Goal: Information Seeking & Learning: Compare options

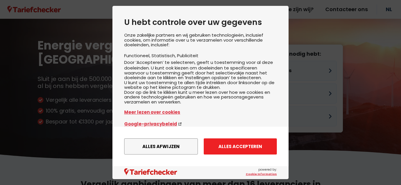
click at [231, 144] on button "Alles accepteren" at bounding box center [240, 147] width 73 height 16
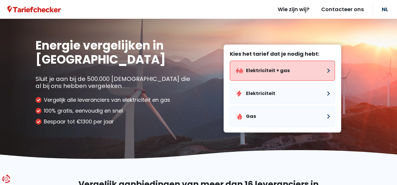
click at [281, 76] on button "Elektriciteit + gas" at bounding box center [282, 71] width 105 height 20
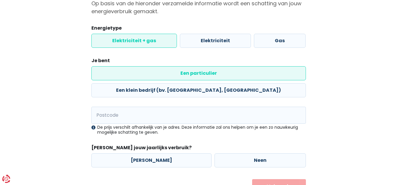
scroll to position [64, 0]
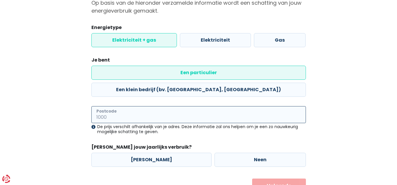
click at [114, 106] on input "Postcode" at bounding box center [198, 114] width 214 height 17
type input "3"
type input "9031"
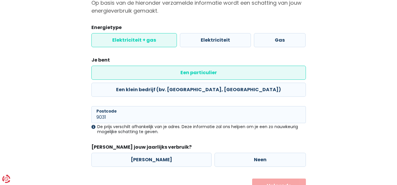
click at [71, 123] on div "Mijn situatie Op basis van de hieronder verzamelde informatie wordt een schatti…" at bounding box center [198, 88] width 335 height 212
click at [152, 153] on label "[PERSON_NAME]" at bounding box center [151, 160] width 120 height 14
click at [152, 153] on input "[PERSON_NAME]" at bounding box center [151, 160] width 120 height 14
radio input "true"
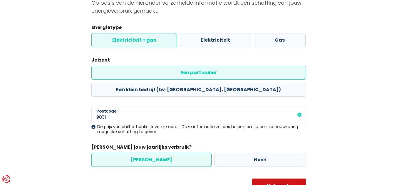
click at [285, 179] on button "Volgende" at bounding box center [279, 186] width 54 height 15
select select
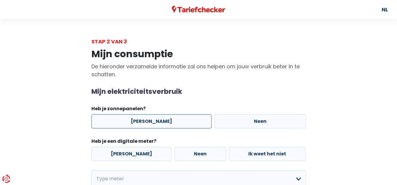
click at [144, 120] on label "[PERSON_NAME]" at bounding box center [151, 121] width 120 height 14
click at [144, 120] on input "[PERSON_NAME]" at bounding box center [151, 121] width 120 height 14
radio input "true"
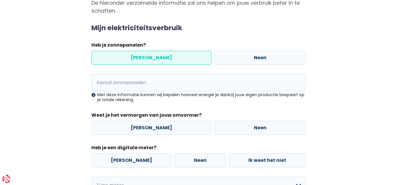
scroll to position [73, 0]
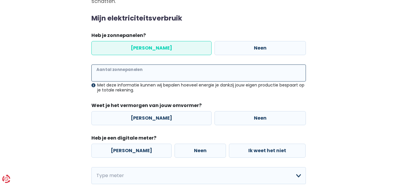
click at [107, 74] on input "Aantal zonnepanelen" at bounding box center [198, 73] width 214 height 17
type input "24"
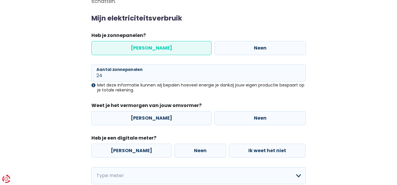
click at [65, 107] on div "Mijn consumptie De hieronder verzamelde informatie zal ons helpen om jouw verbr…" at bounding box center [198, 143] width 335 height 342
click at [150, 116] on label "[PERSON_NAME]" at bounding box center [151, 118] width 120 height 14
click at [150, 116] on input "[PERSON_NAME]" at bounding box center [151, 118] width 120 height 14
radio input "true"
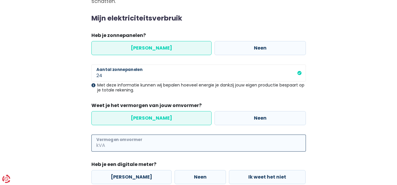
click at [136, 148] on input "Vermogen omvormer" at bounding box center [205, 143] width 199 height 17
type input "5"
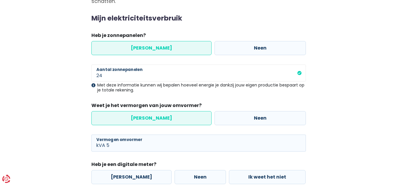
click at [16, 149] on main "Stap 2 van 3 Mijn consumptie De hieronder verzamelde informatie zal ons helpen …" at bounding box center [198, 152] width 397 height 376
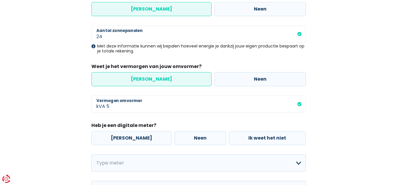
scroll to position [147, 0]
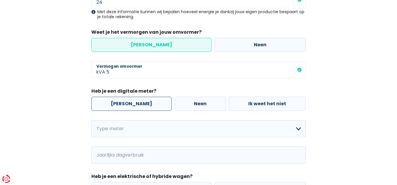
click at [103, 100] on label "[PERSON_NAME]" at bounding box center [131, 104] width 80 height 14
click at [103, 100] on input "[PERSON_NAME]" at bounding box center [131, 104] width 80 height 14
radio input "true"
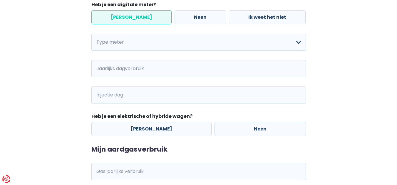
scroll to position [234, 0]
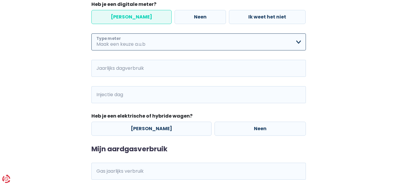
click at [194, 44] on select "Enkelvoudig Tweevoudig Enkelvoudig + uitsluitend nachttarief Tweevoudig + uitsl…" at bounding box center [198, 41] width 214 height 17
select select "day_single_rate"
click at [91, 33] on select "Enkelvoudig Tweevoudig Enkelvoudig + uitsluitend nachttarief Tweevoudig + uitsl…" at bounding box center [198, 41] width 214 height 17
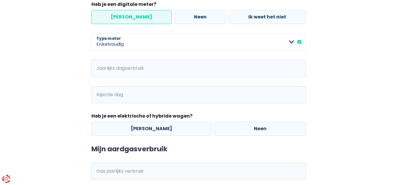
click at [106, 68] on span "kWh" at bounding box center [99, 68] width 16 height 17
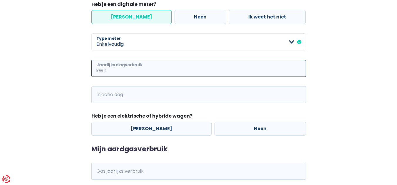
click at [116, 68] on input "Jaarlijks dagverbruik" at bounding box center [206, 68] width 198 height 17
type input "1425"
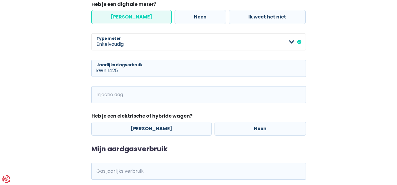
click at [102, 89] on span "kWh" at bounding box center [99, 94] width 16 height 17
click at [103, 92] on span "kWh" at bounding box center [99, 94] width 16 height 17
click at [102, 93] on span "kWh" at bounding box center [99, 94] width 16 height 17
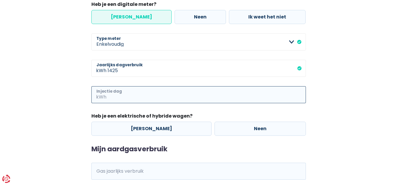
click at [114, 96] on input "Injectie dag" at bounding box center [206, 94] width 198 height 17
type input "3462"
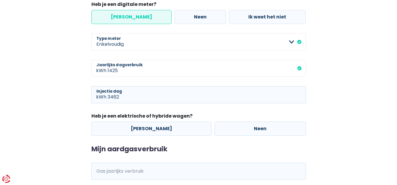
click at [80, 107] on div "Mijn consumptie De hieronder verzamelde informatie zal ons helpen om jouw verbr…" at bounding box center [198, 9] width 335 height 395
click at [254, 135] on label "Neen" at bounding box center [259, 129] width 91 height 14
click at [254, 135] on input "Neen" at bounding box center [259, 129] width 91 height 14
radio input "true"
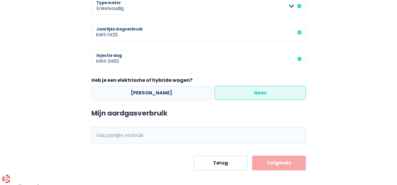
scroll to position [274, 0]
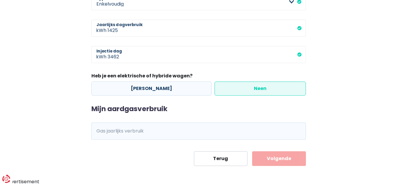
click at [102, 131] on span "kWh" at bounding box center [99, 131] width 16 height 17
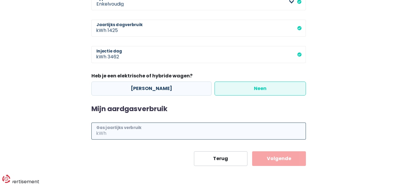
click at [116, 132] on input "Gas jaarlijks verbruik" at bounding box center [206, 131] width 198 height 17
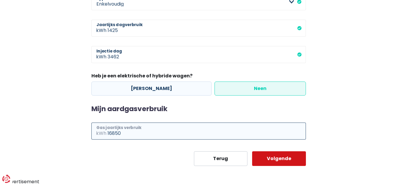
type input "16850"
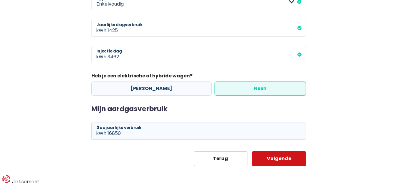
click at [279, 159] on button "Volgende" at bounding box center [279, 158] width 54 height 15
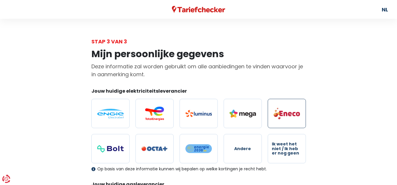
click at [289, 121] on label at bounding box center [286, 113] width 38 height 29
click at [289, 121] on input "radio" at bounding box center [286, 113] width 38 height 29
radio input "true"
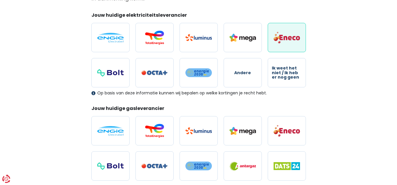
scroll to position [77, 0]
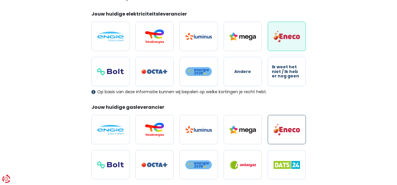
click at [284, 126] on img at bounding box center [286, 130] width 26 height 12
click at [284, 126] on input "radio" at bounding box center [286, 129] width 38 height 29
radio input "true"
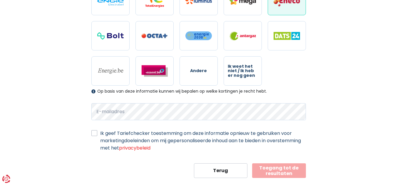
scroll to position [204, 0]
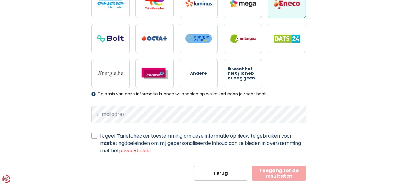
click at [100, 135] on label "Ik geef Tariefchecker toestemming om deze informatie opnieuw te gebruiken voor …" at bounding box center [202, 143] width 205 height 22
click at [95, 135] on input "Ik geef Tariefchecker toestemming om deze informatie opnieuw te gebruiken voor …" at bounding box center [94, 135] width 6 height 6
click at [100, 135] on label "Ik geef Tariefchecker toestemming om deze informatie opnieuw te gebruiken voor …" at bounding box center [202, 143] width 205 height 22
click at [95, 135] on input "Ik geef Tariefchecker toestemming om deze informatie opnieuw te gebruiken voor …" at bounding box center [94, 135] width 6 height 6
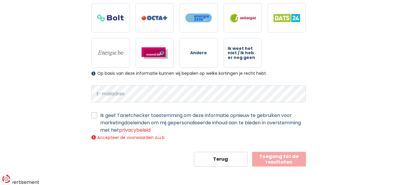
scroll to position [225, 0]
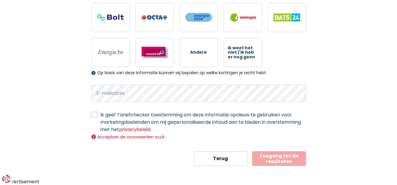
click at [100, 117] on label "Ik geef Tariefchecker toestemming om deze informatie opnieuw te gebruiken voor …" at bounding box center [202, 122] width 205 height 22
click at [95, 117] on input "Ik geef Tariefchecker toestemming om deze informatie opnieuw te gebruiken voor …" at bounding box center [94, 114] width 6 height 6
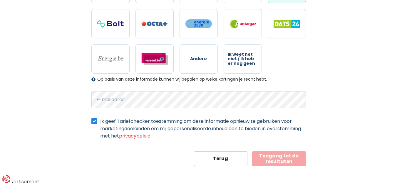
click at [284, 157] on button "Toegang tot de resultaten" at bounding box center [279, 158] width 54 height 15
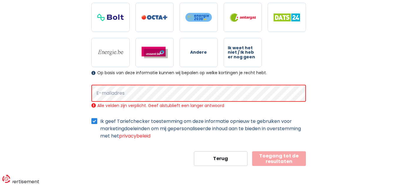
click at [100, 123] on label "Ik geef Tariefchecker toestemming om deze informatie opnieuw te gebruiken voor …" at bounding box center [202, 129] width 205 height 22
click at [95, 123] on input "Ik geef Tariefchecker toestemming om deze informatie opnieuw te gebruiken voor …" at bounding box center [94, 121] width 6 height 6
checkbox input "false"
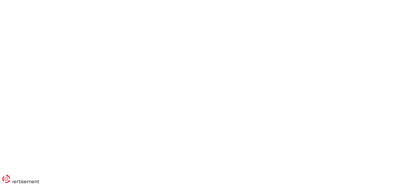
scroll to position [274, 0]
